Goal: Transaction & Acquisition: Subscribe to service/newsletter

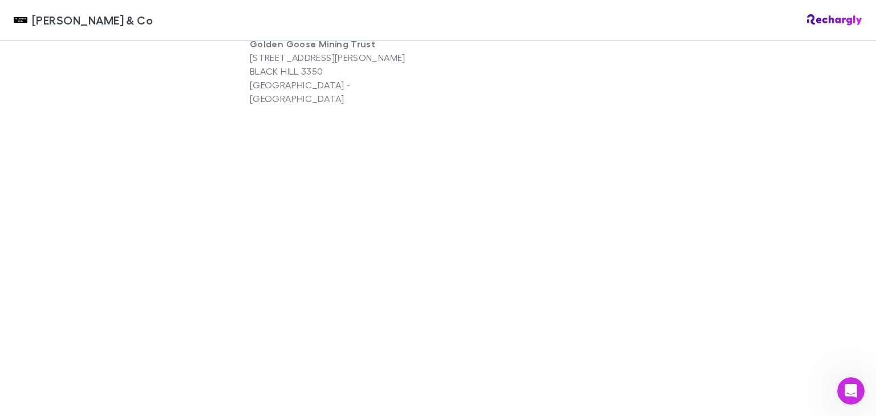
scroll to position [856, 0]
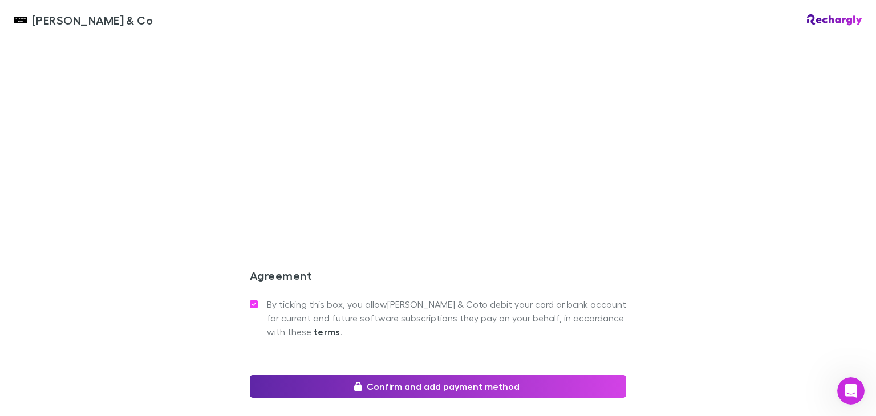
scroll to position [1079, 0]
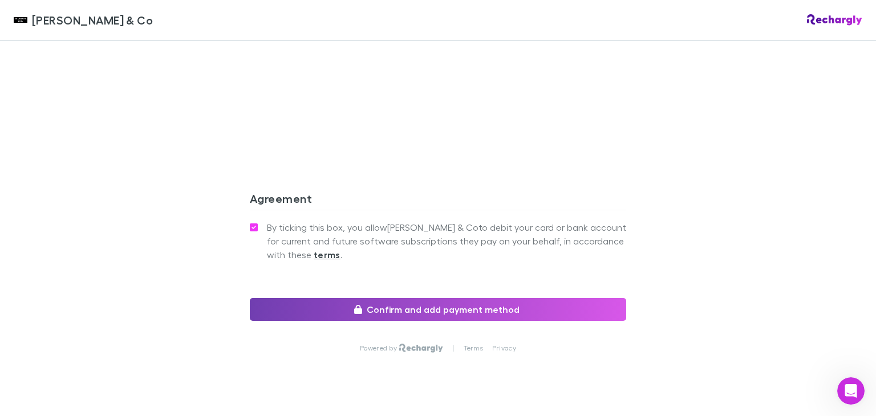
click at [467, 298] on button "Confirm and add payment method" at bounding box center [438, 309] width 377 height 23
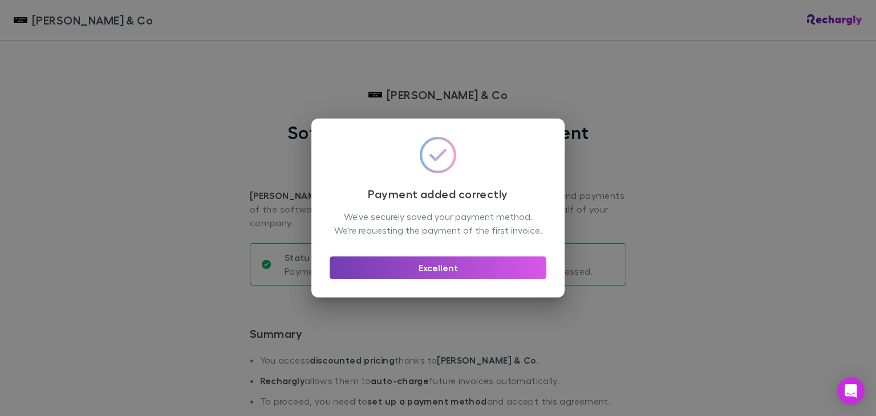
click at [452, 279] on button "Excellent" at bounding box center [438, 268] width 217 height 23
